Goal: Task Accomplishment & Management: Manage account settings

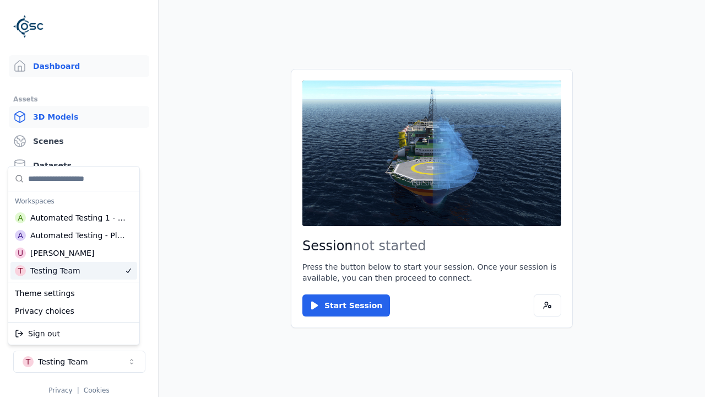
click at [79, 117] on link "3D Models" at bounding box center [79, 117] width 140 height 22
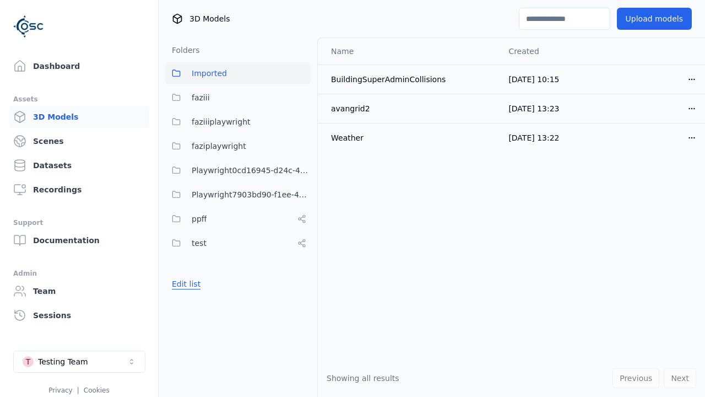
click at [184, 284] on button "Edit list" at bounding box center [186, 284] width 42 height 20
click at [193, 284] on link "Create folder" at bounding box center [197, 283] width 51 height 11
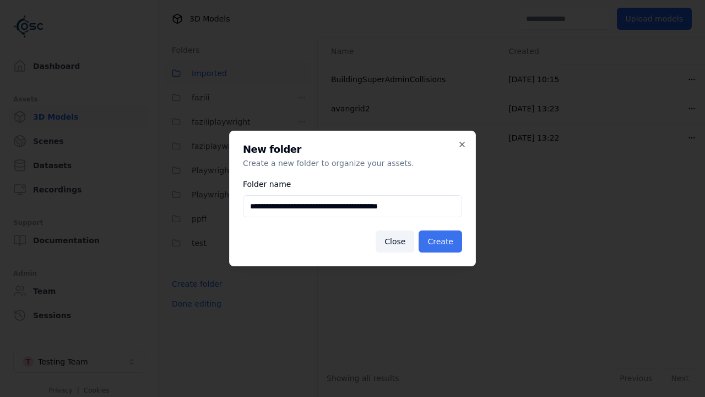
type input "**********"
click at [442, 241] on button "Create" at bounding box center [441, 241] width 44 height 22
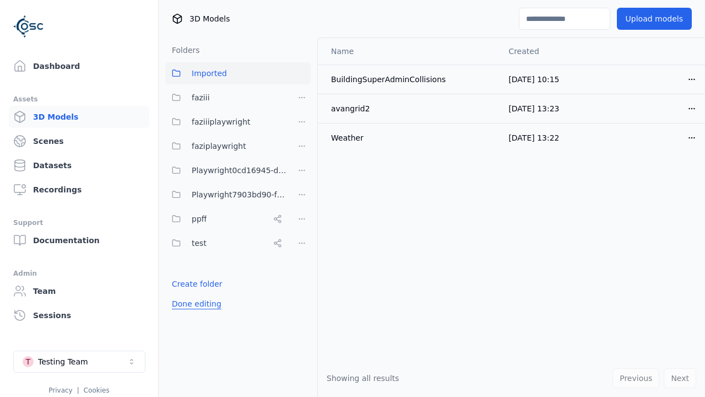
click at [193, 313] on button "Done editing" at bounding box center [196, 304] width 63 height 20
click at [184, 308] on button "Edit list" at bounding box center [186, 308] width 42 height 20
click at [302, 219] on html "Support Dashboard Assets 3D Models Scenes Datasets Recordings Support Documenta…" at bounding box center [352, 198] width 705 height 397
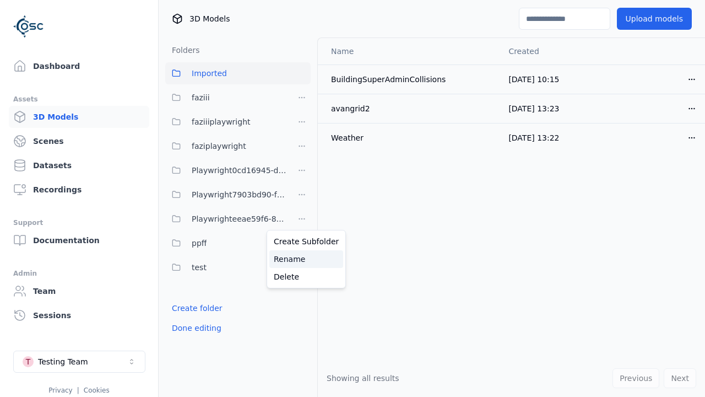
click at [302, 259] on div "Rename" at bounding box center [306, 259] width 74 height 18
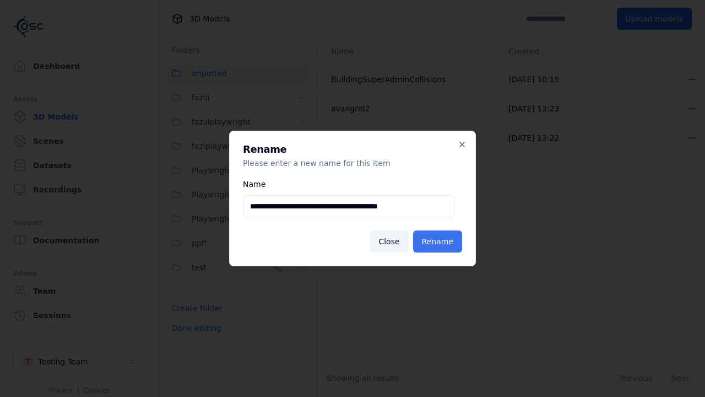
click at [349, 206] on input "**********" at bounding box center [349, 206] width 212 height 22
type input "**********"
click at [440, 241] on button "Rename" at bounding box center [437, 241] width 49 height 22
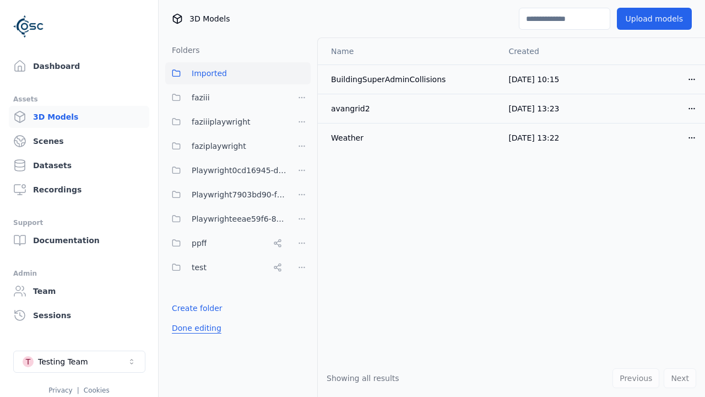
click at [193, 328] on button "Done editing" at bounding box center [196, 328] width 63 height 20
click at [184, 308] on button "Edit list" at bounding box center [186, 308] width 42 height 20
click at [302, 219] on html "Support Dashboard Assets 3D Models Scenes Datasets Recordings Support Documenta…" at bounding box center [352, 198] width 705 height 397
click at [302, 276] on div "Delete" at bounding box center [306, 277] width 74 height 18
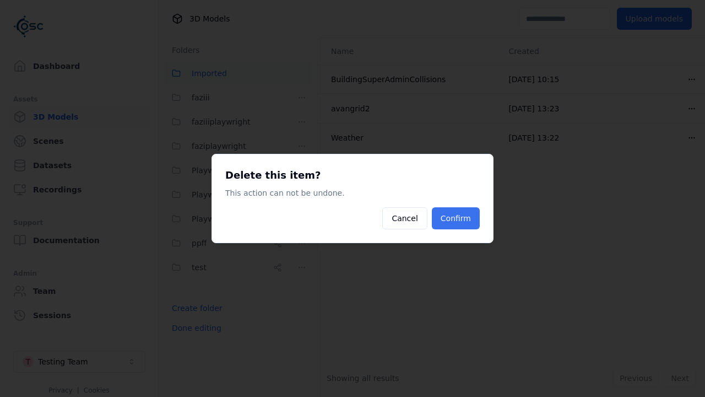
click at [457, 218] on button "Confirm" at bounding box center [456, 218] width 48 height 22
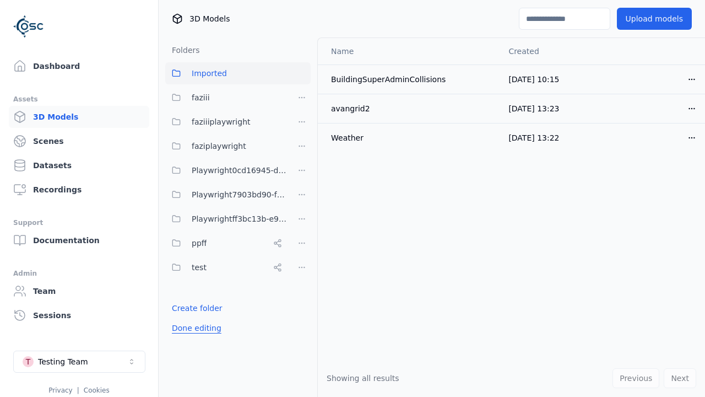
click at [193, 318] on button "Done editing" at bounding box center [196, 328] width 63 height 20
